Goal: Use online tool/utility: Use online tool/utility

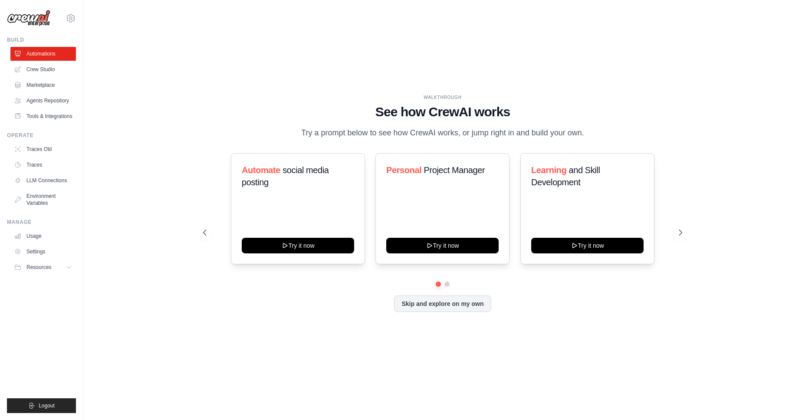
click at [486, 312] on button "Skip and explore on my own" at bounding box center [442, 303] width 97 height 16
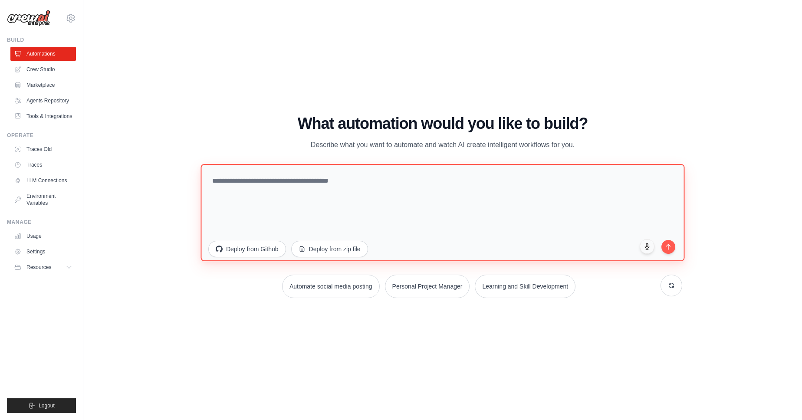
click at [338, 189] on textarea at bounding box center [442, 212] width 484 height 97
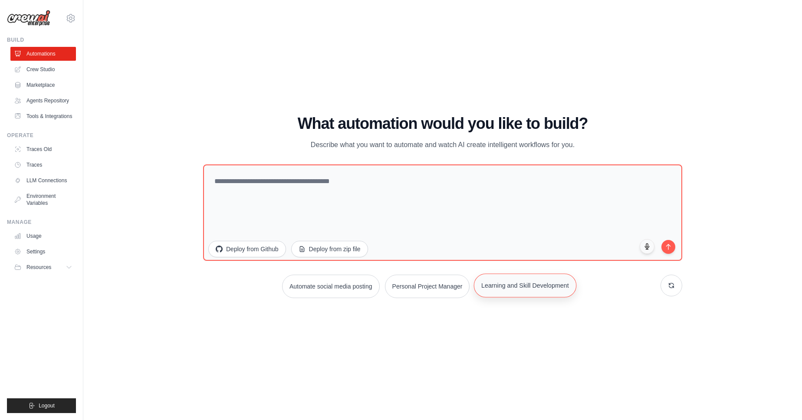
click at [492, 290] on button "Learning and Skill Development" at bounding box center [525, 285] width 102 height 24
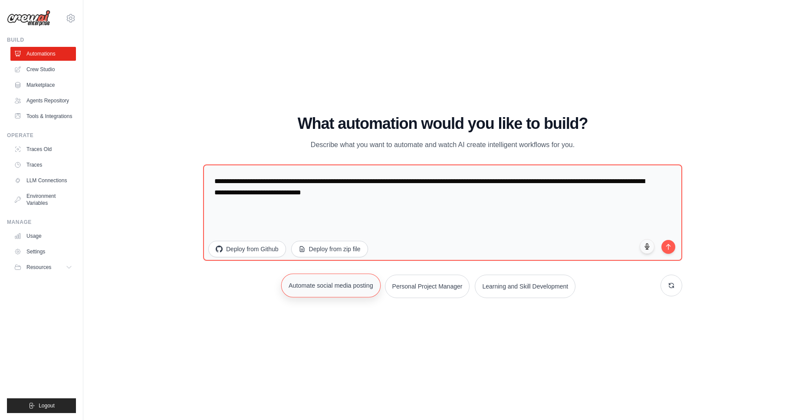
click at [324, 294] on button "Automate social media posting" at bounding box center [330, 285] width 99 height 24
type textarea "**********"
click at [666, 249] on icon "submit" at bounding box center [668, 244] width 7 height 7
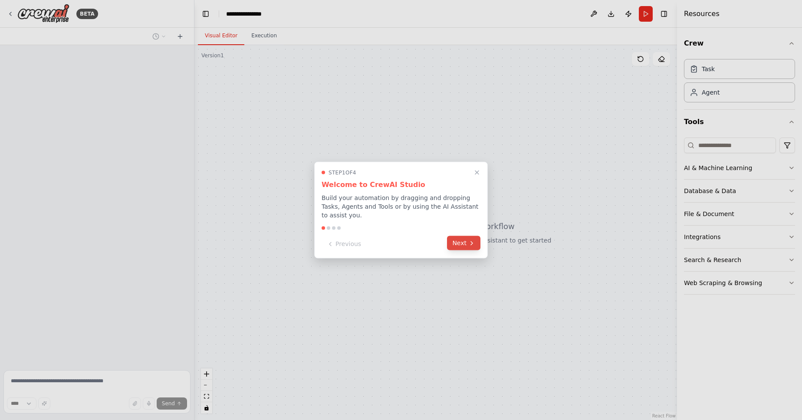
drag, startPoint x: 0, startPoint y: 0, endPoint x: 473, endPoint y: 243, distance: 532.0
click at [473, 243] on icon at bounding box center [471, 242] width 7 height 7
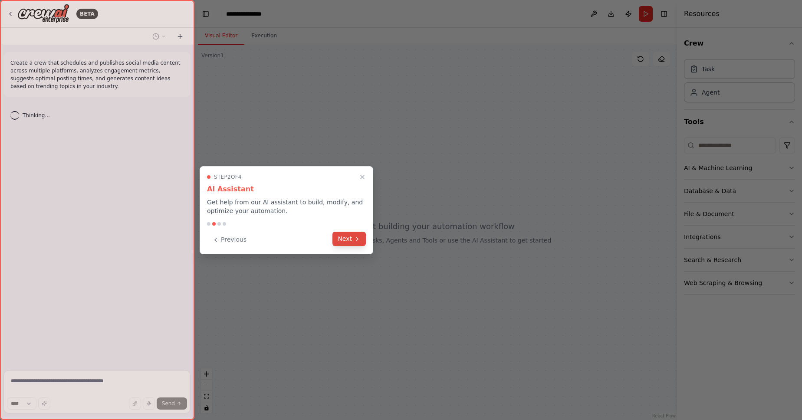
click at [350, 242] on button "Next" at bounding box center [348, 239] width 33 height 14
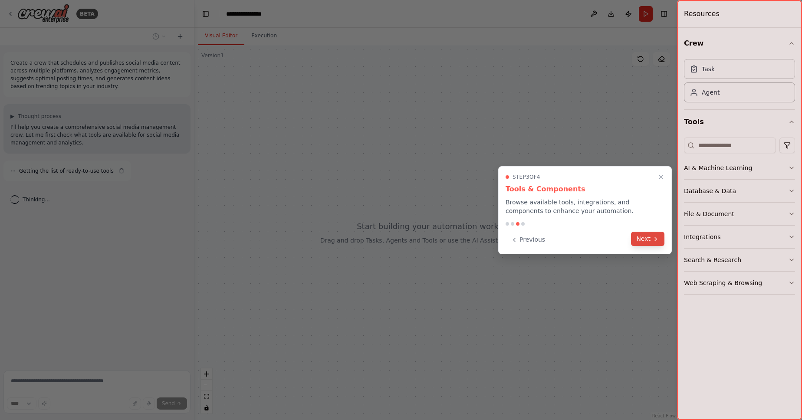
click at [646, 241] on button "Next" at bounding box center [647, 239] width 33 height 14
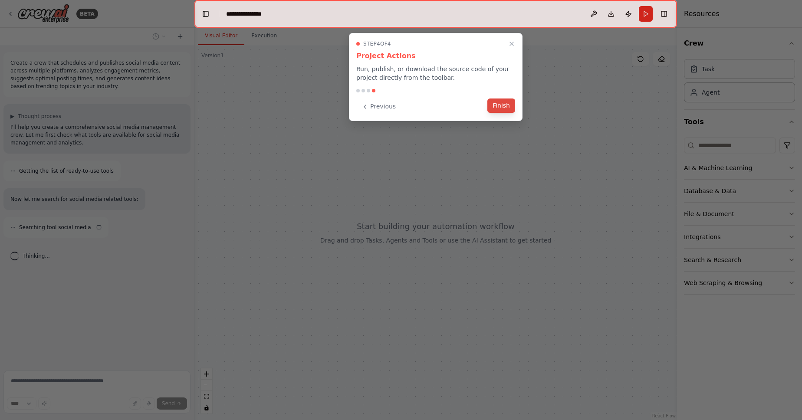
click at [497, 108] on button "Finish" at bounding box center [501, 105] width 28 height 14
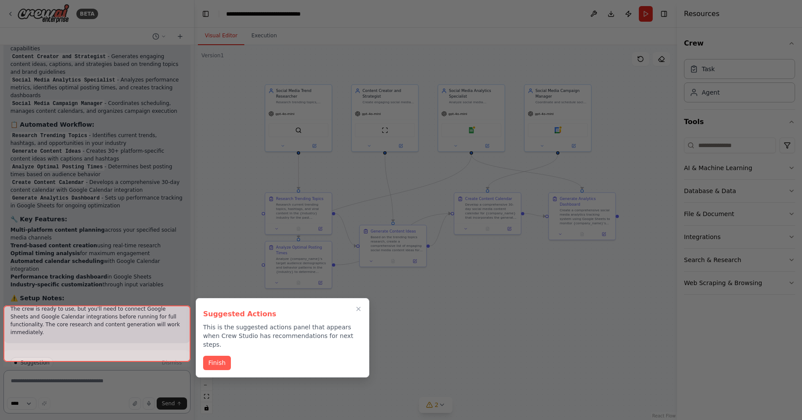
scroll to position [1049, 0]
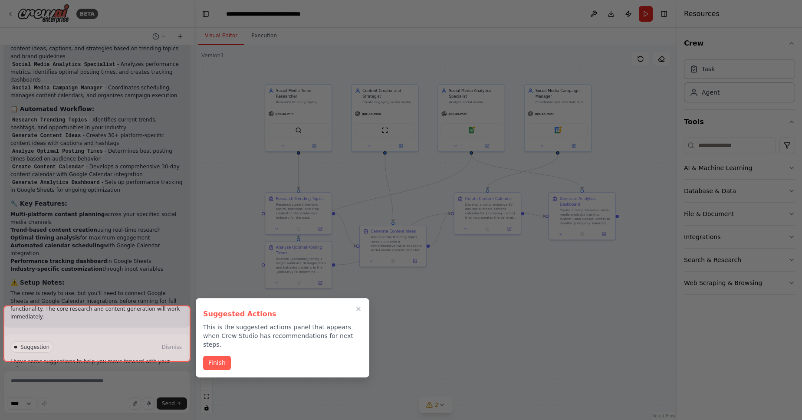
drag, startPoint x: 210, startPoint y: 356, endPoint x: 216, endPoint y: 342, distance: 15.7
click at [210, 356] on button "Finish" at bounding box center [217, 363] width 28 height 14
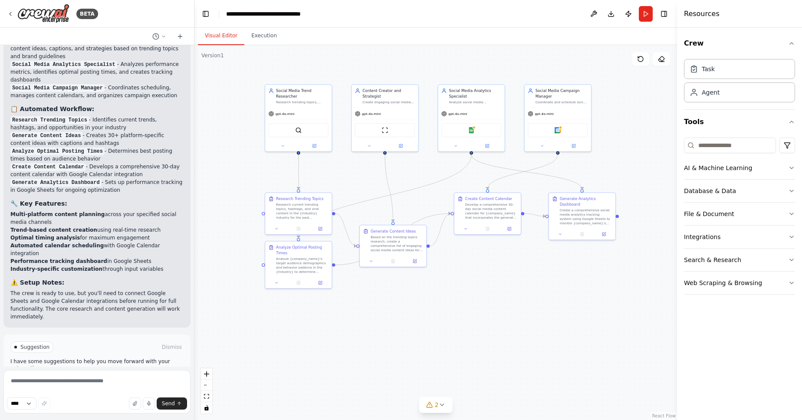
click at [105, 380] on span "Run Automation" at bounding box center [101, 383] width 42 height 7
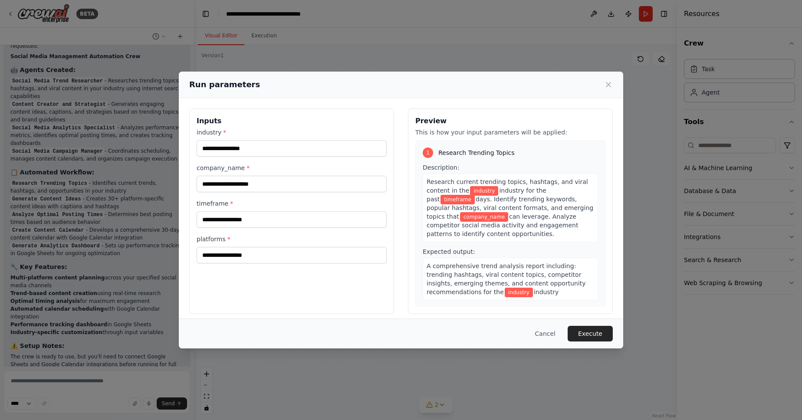
scroll to position [1038, 0]
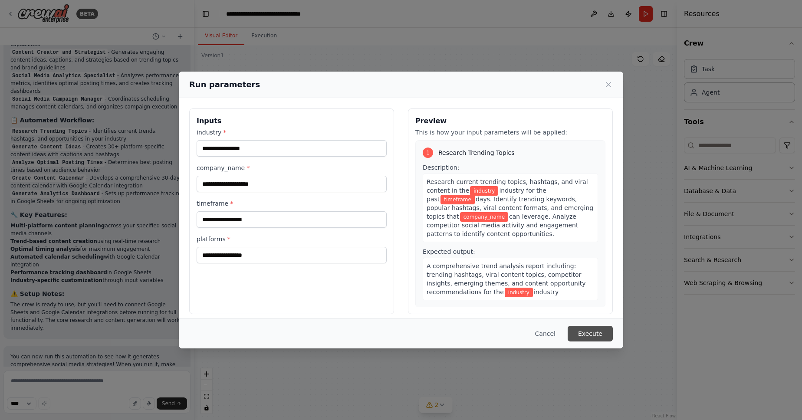
click at [578, 330] on button "Execute" at bounding box center [589, 334] width 45 height 16
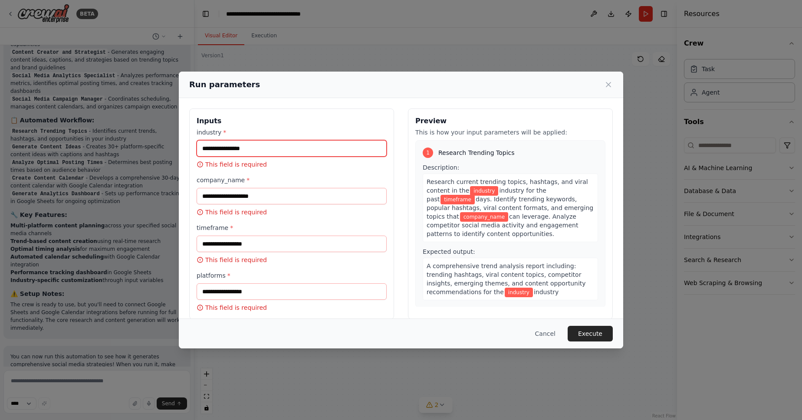
click at [273, 151] on input "industry *" at bounding box center [292, 148] width 190 height 16
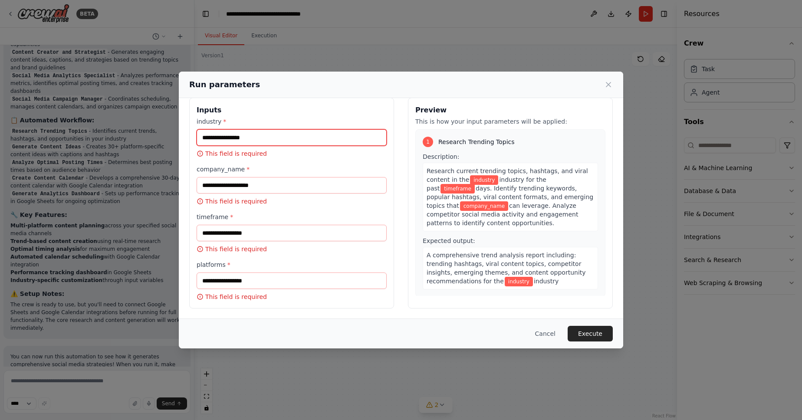
scroll to position [0, 0]
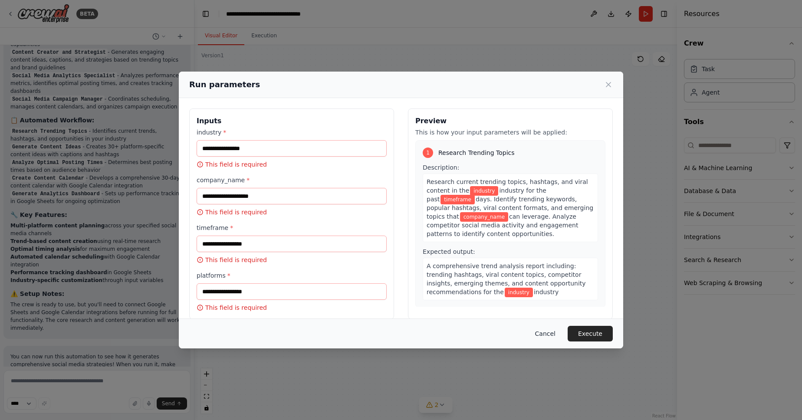
click at [543, 336] on button "Cancel" at bounding box center [545, 334] width 34 height 16
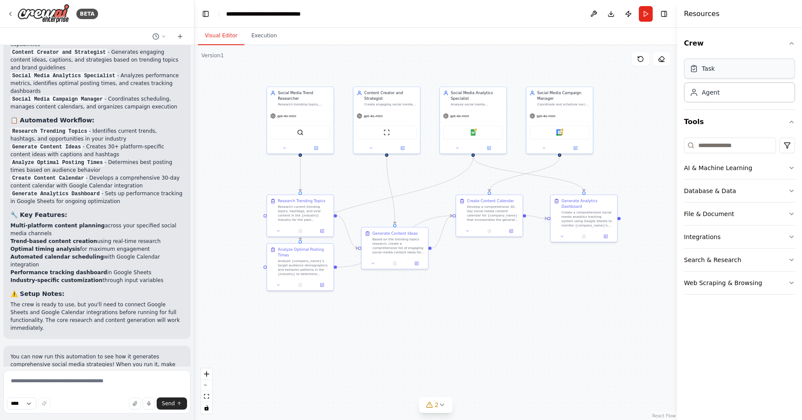
click at [696, 72] on icon at bounding box center [693, 69] width 5 height 6
click at [276, 39] on button "Execution" at bounding box center [263, 36] width 39 height 18
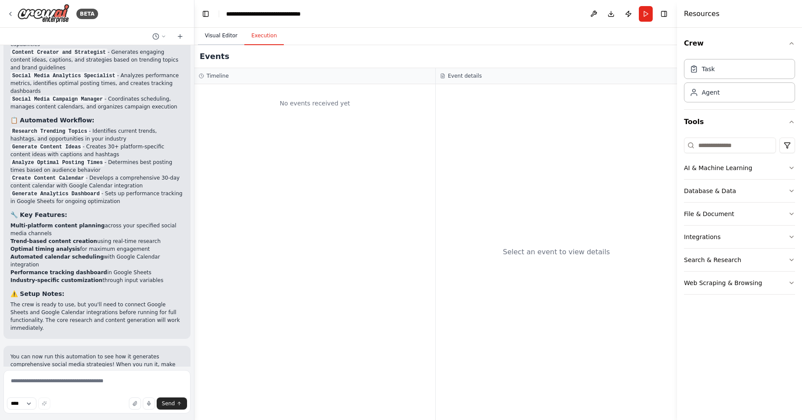
click at [228, 38] on button "Visual Editor" at bounding box center [221, 36] width 46 height 18
